Goal: Book appointment/travel/reservation

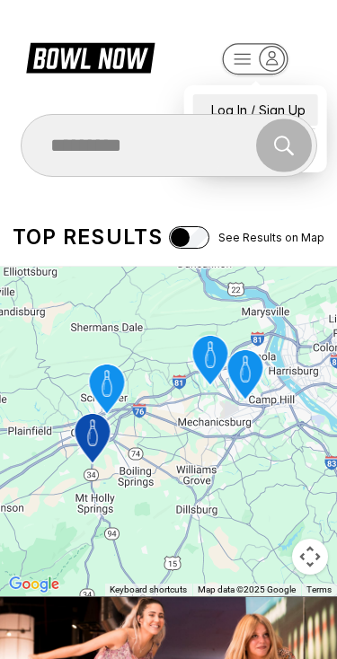
click at [225, 97] on div "Log In / Sign Up" at bounding box center [255, 109] width 125 height 31
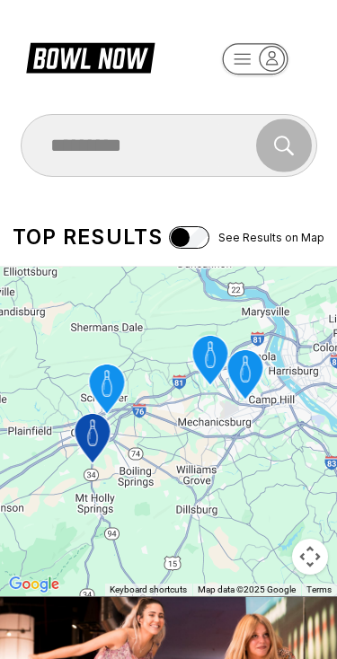
select select "**"
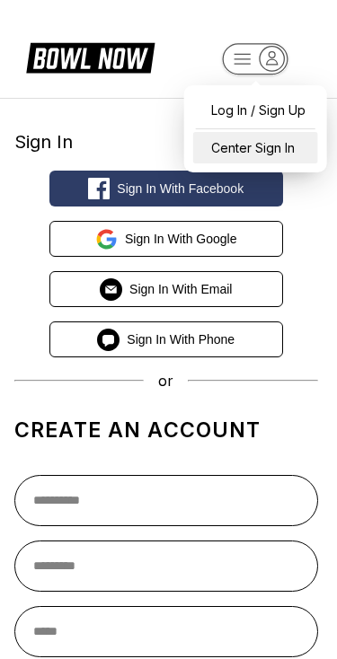
click at [234, 137] on div "Center Sign In" at bounding box center [255, 147] width 125 height 31
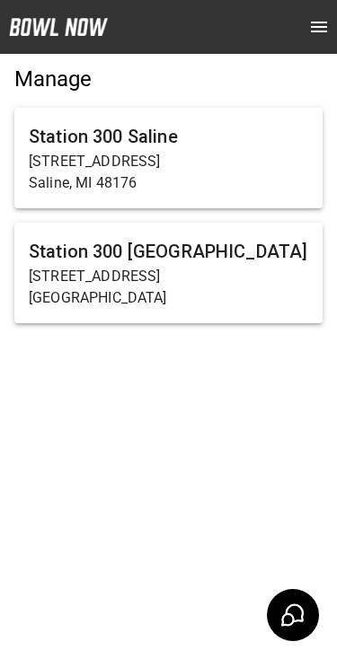
click at [219, 296] on p "[GEOGRAPHIC_DATA]" at bounding box center [168, 298] width 279 height 22
